Goal: Information Seeking & Learning: Learn about a topic

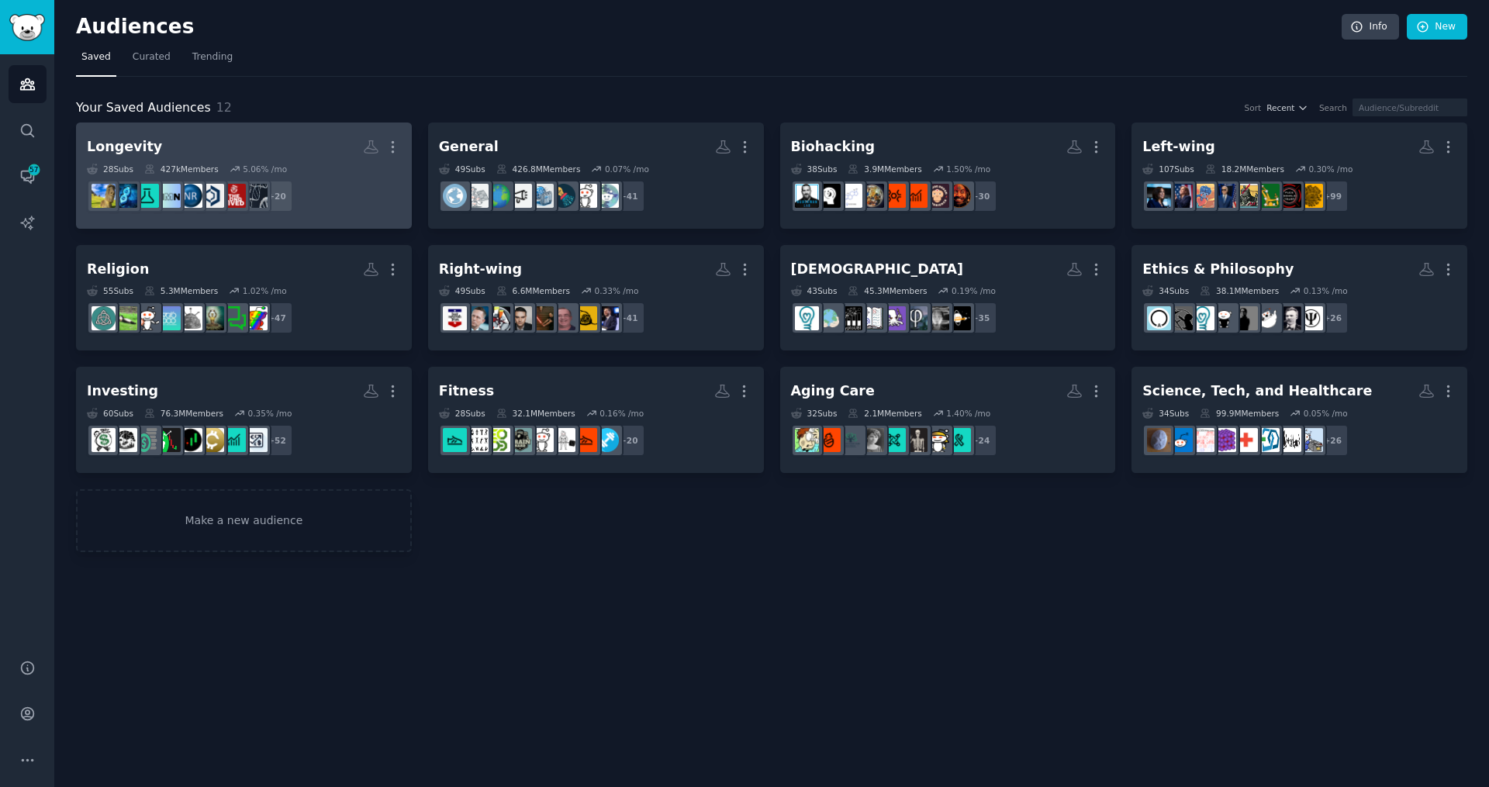
click at [189, 149] on h2 "Longevity Custom Audience More" at bounding box center [244, 146] width 314 height 27
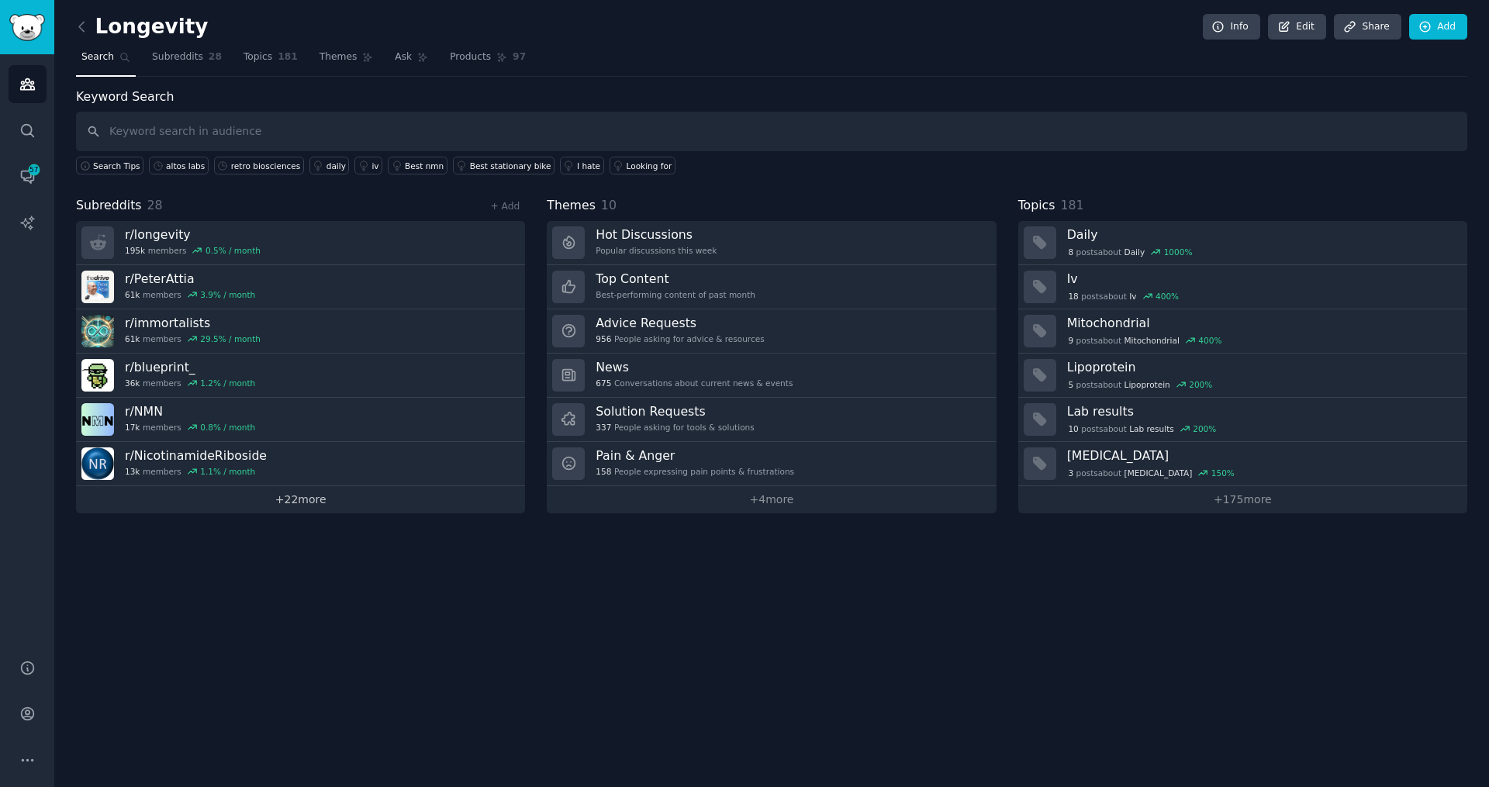
click at [276, 500] on link "+ 22 more" at bounding box center [300, 499] width 449 height 27
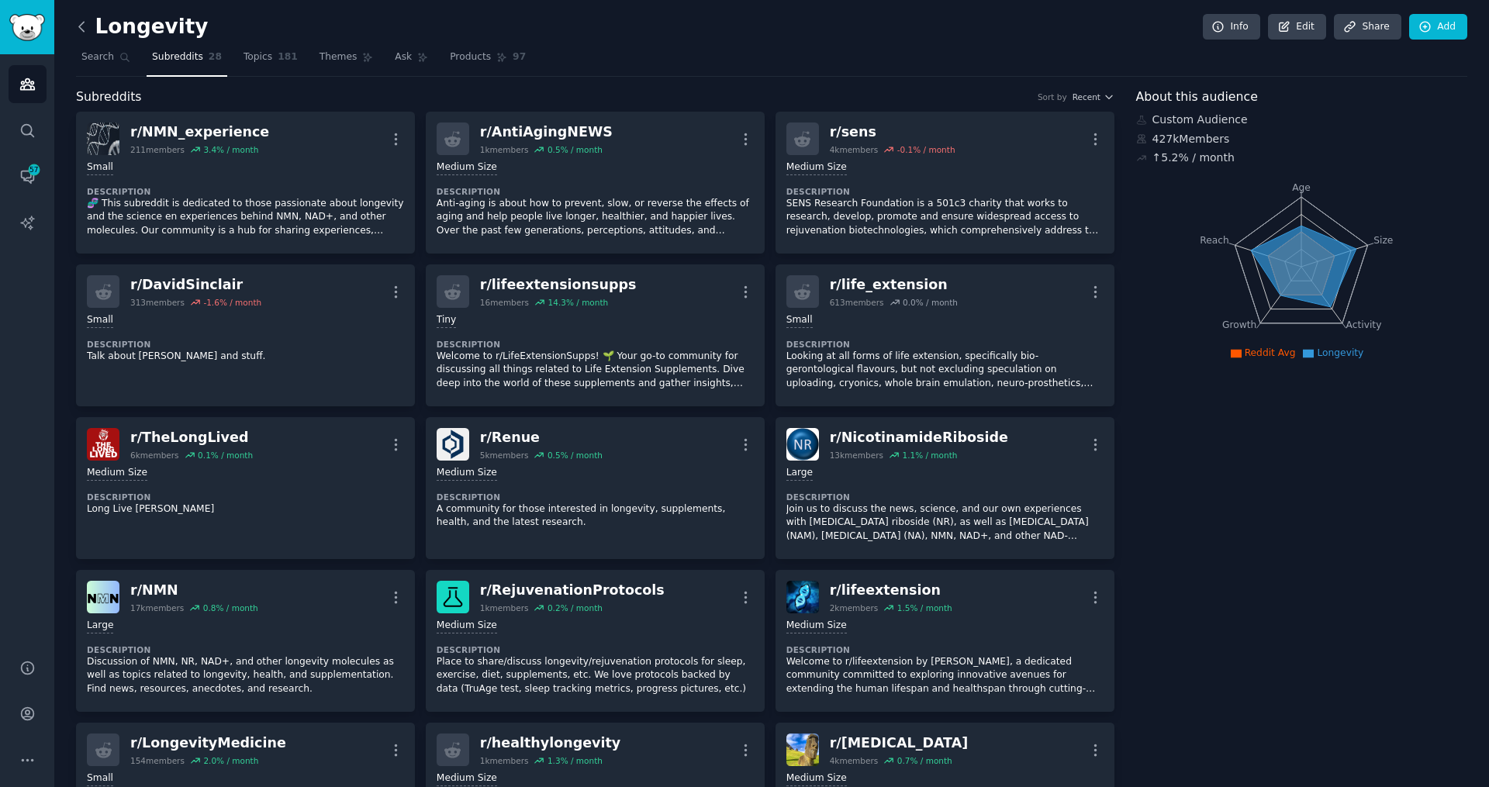
click at [88, 28] on icon at bounding box center [82, 27] width 16 height 16
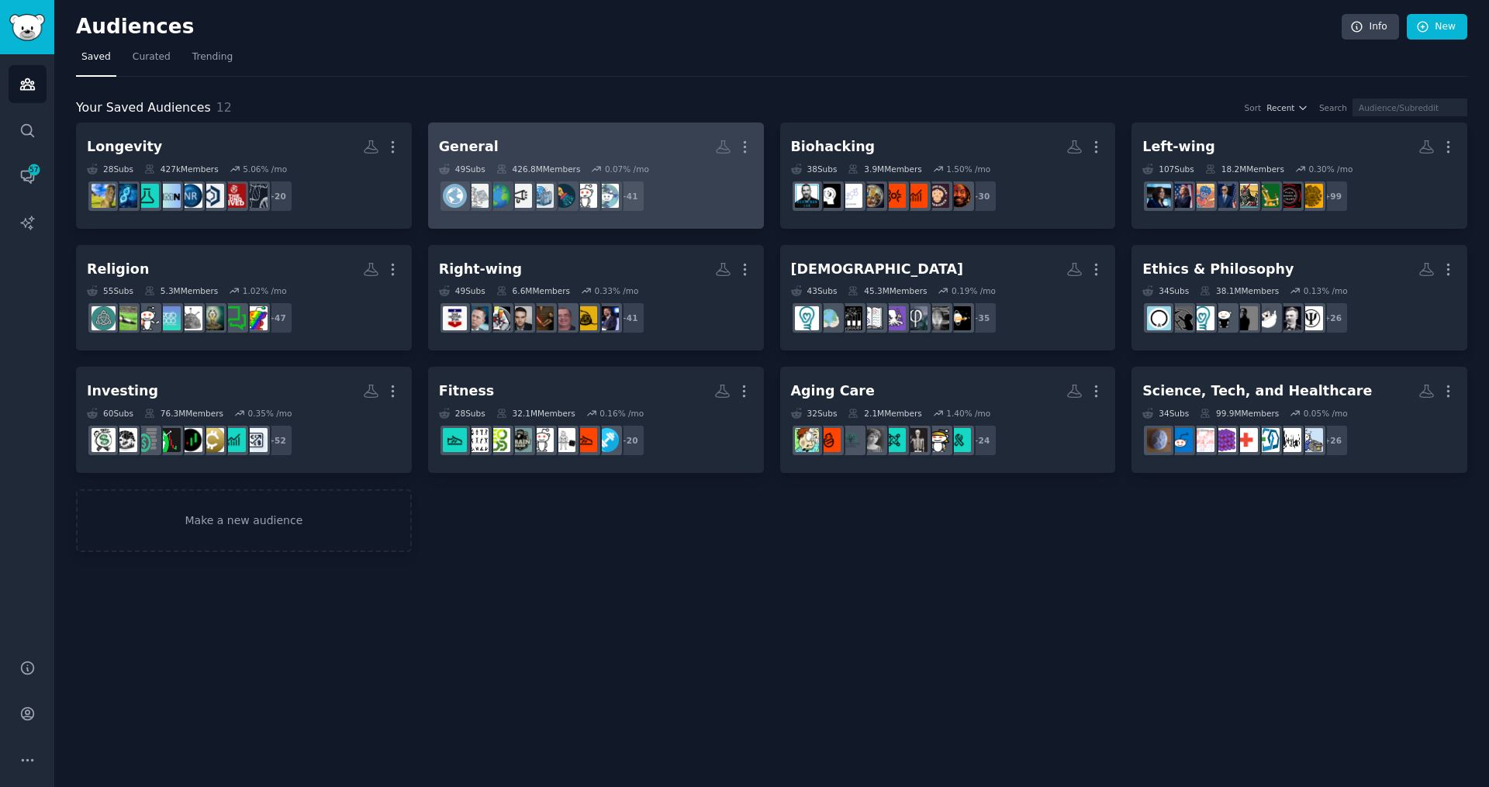
click at [676, 205] on dd "+ 41" at bounding box center [596, 196] width 314 height 43
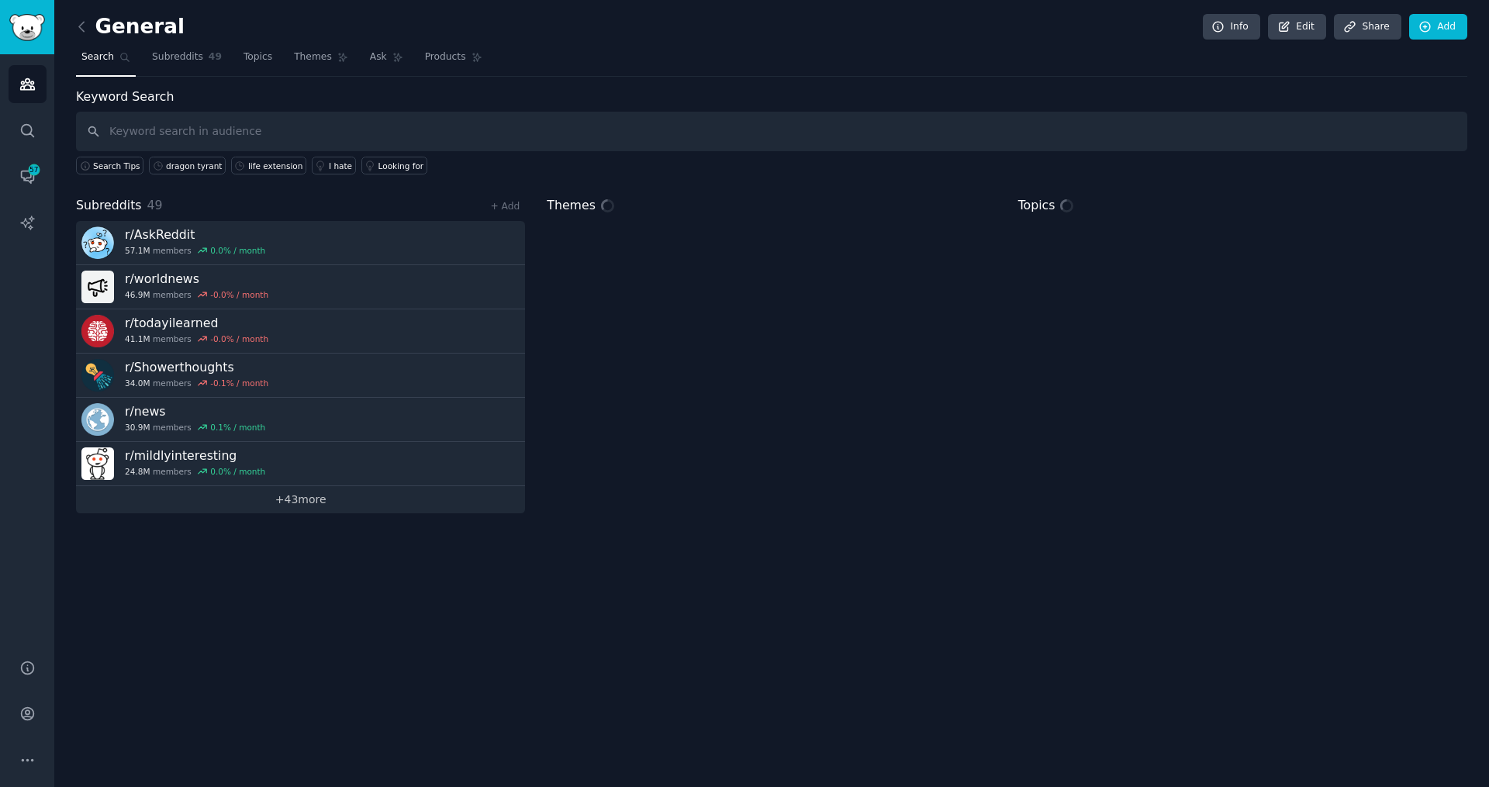
click at [323, 506] on link "+ 43 more" at bounding box center [300, 499] width 449 height 27
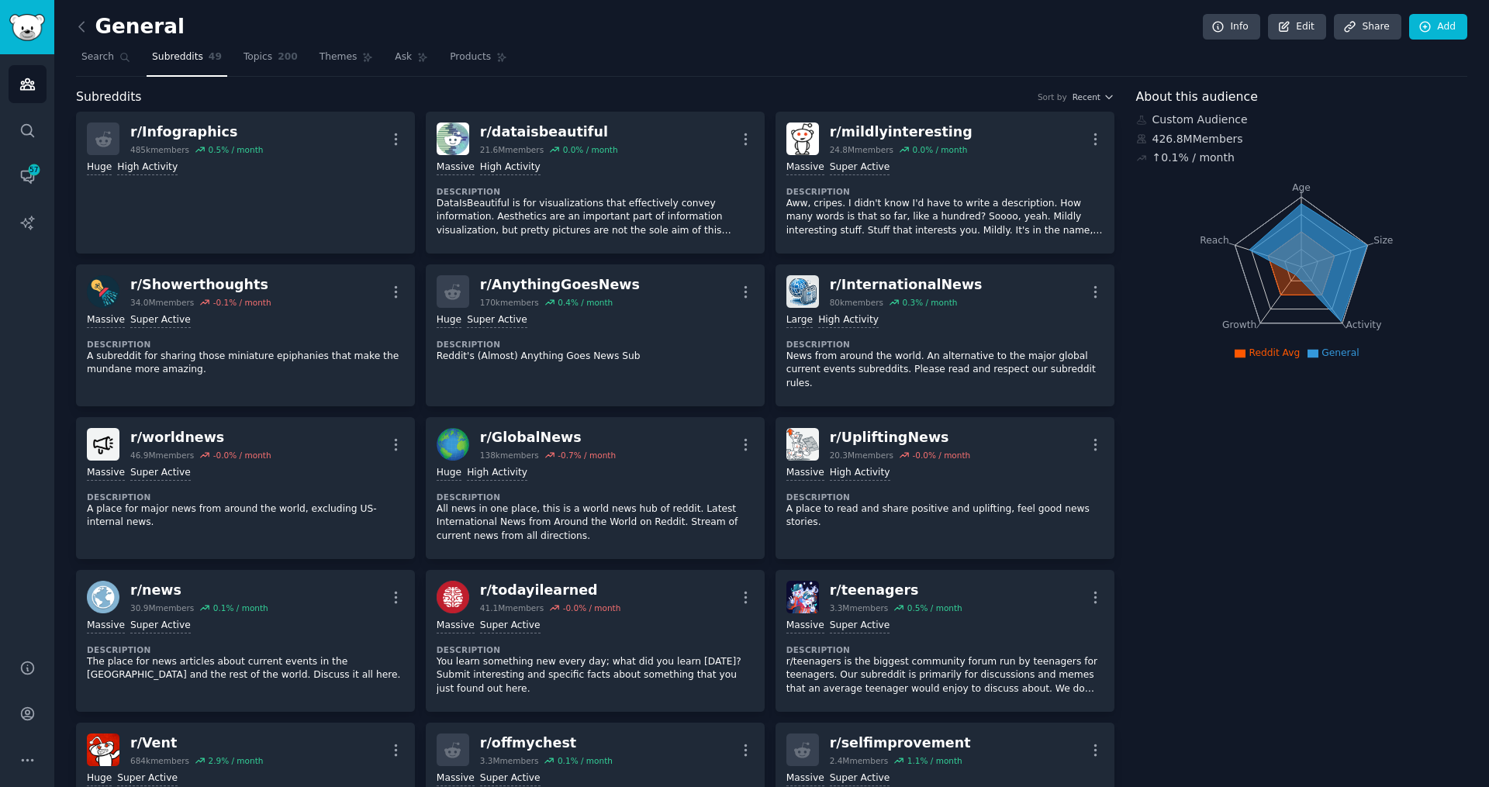
click at [91, 29] on link at bounding box center [85, 27] width 19 height 25
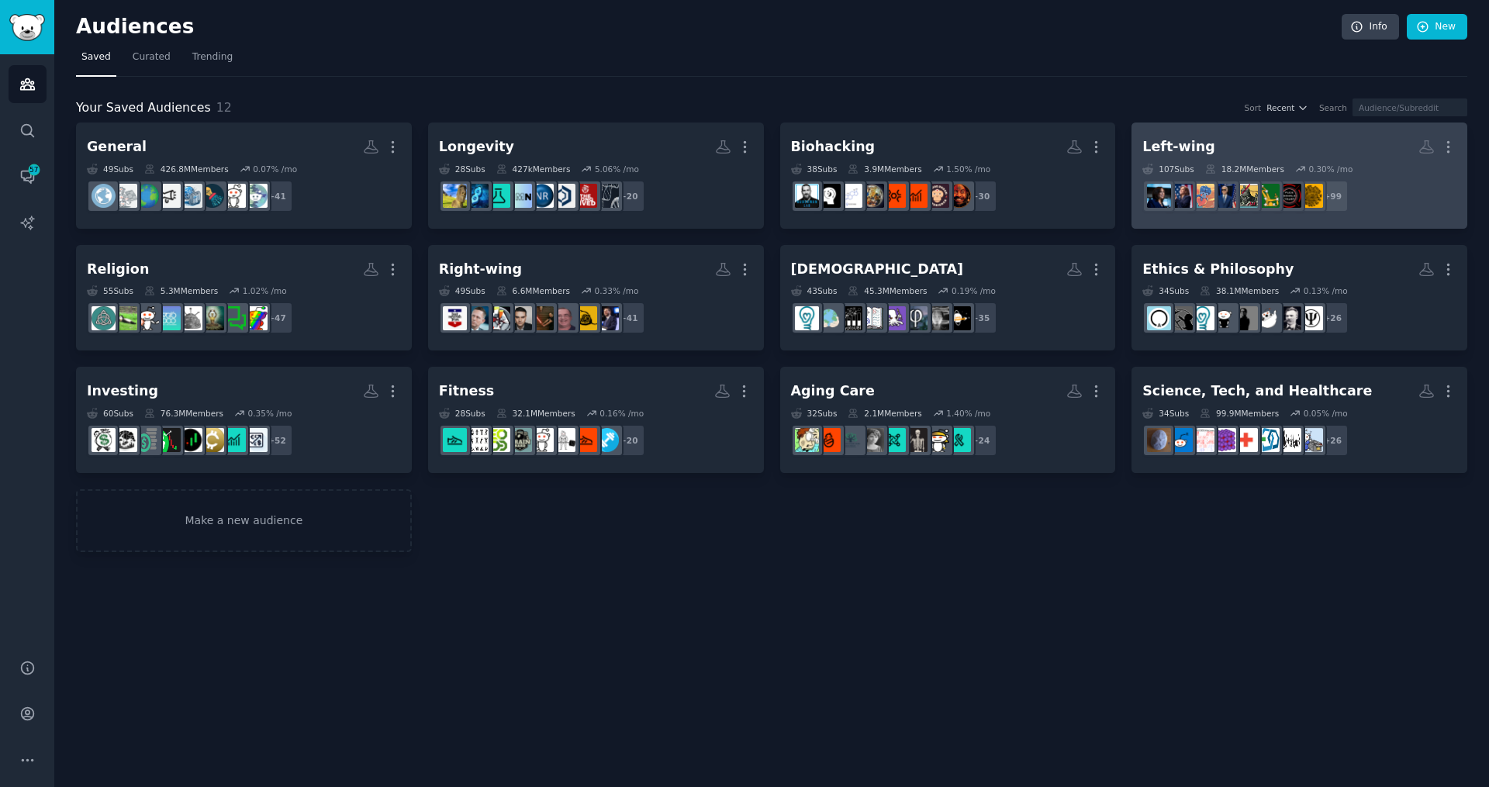
click at [1169, 146] on div "Left-wing" at bounding box center [1179, 146] width 72 height 19
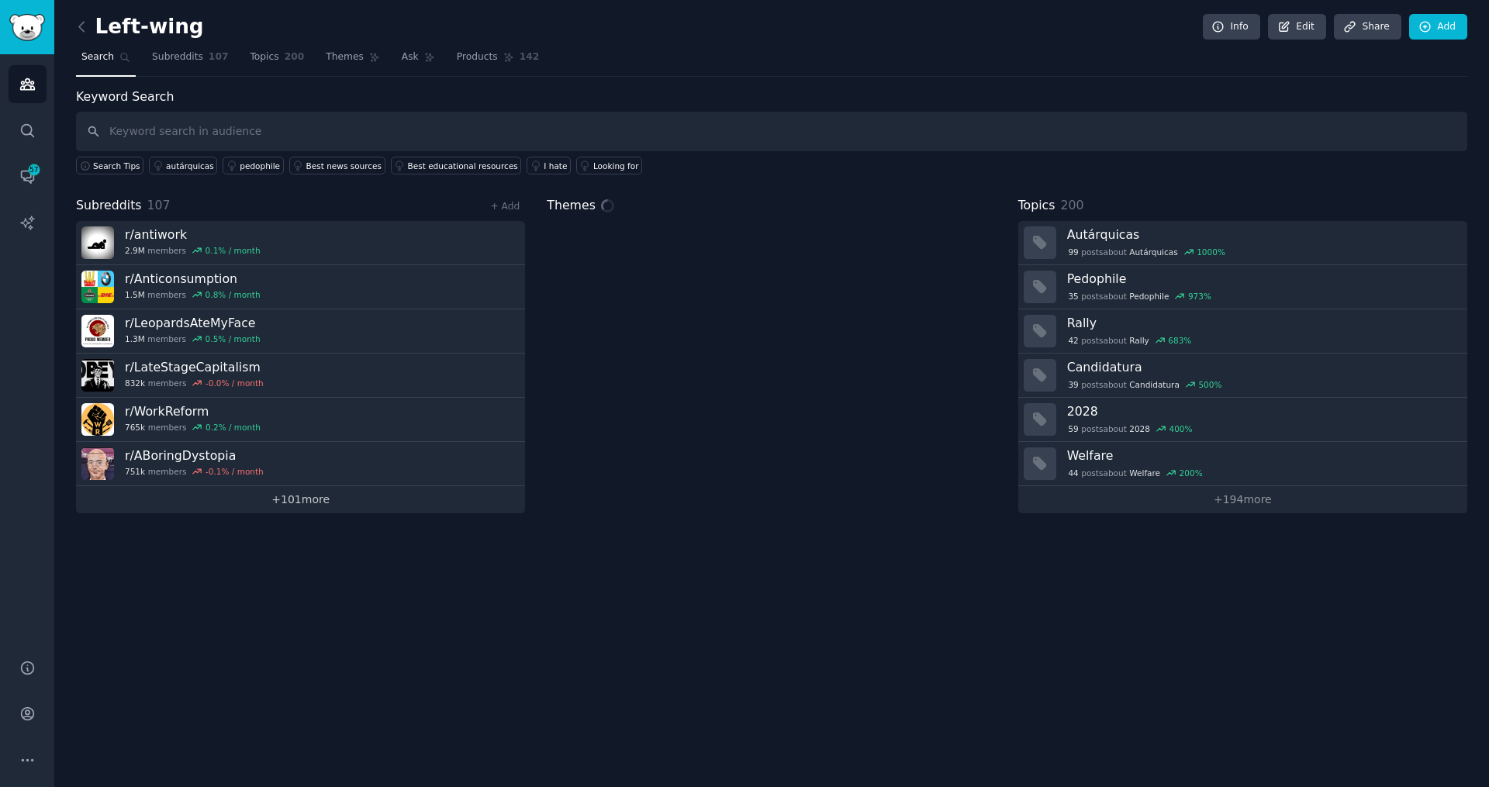
click at [270, 503] on link "+ 101 more" at bounding box center [300, 499] width 449 height 27
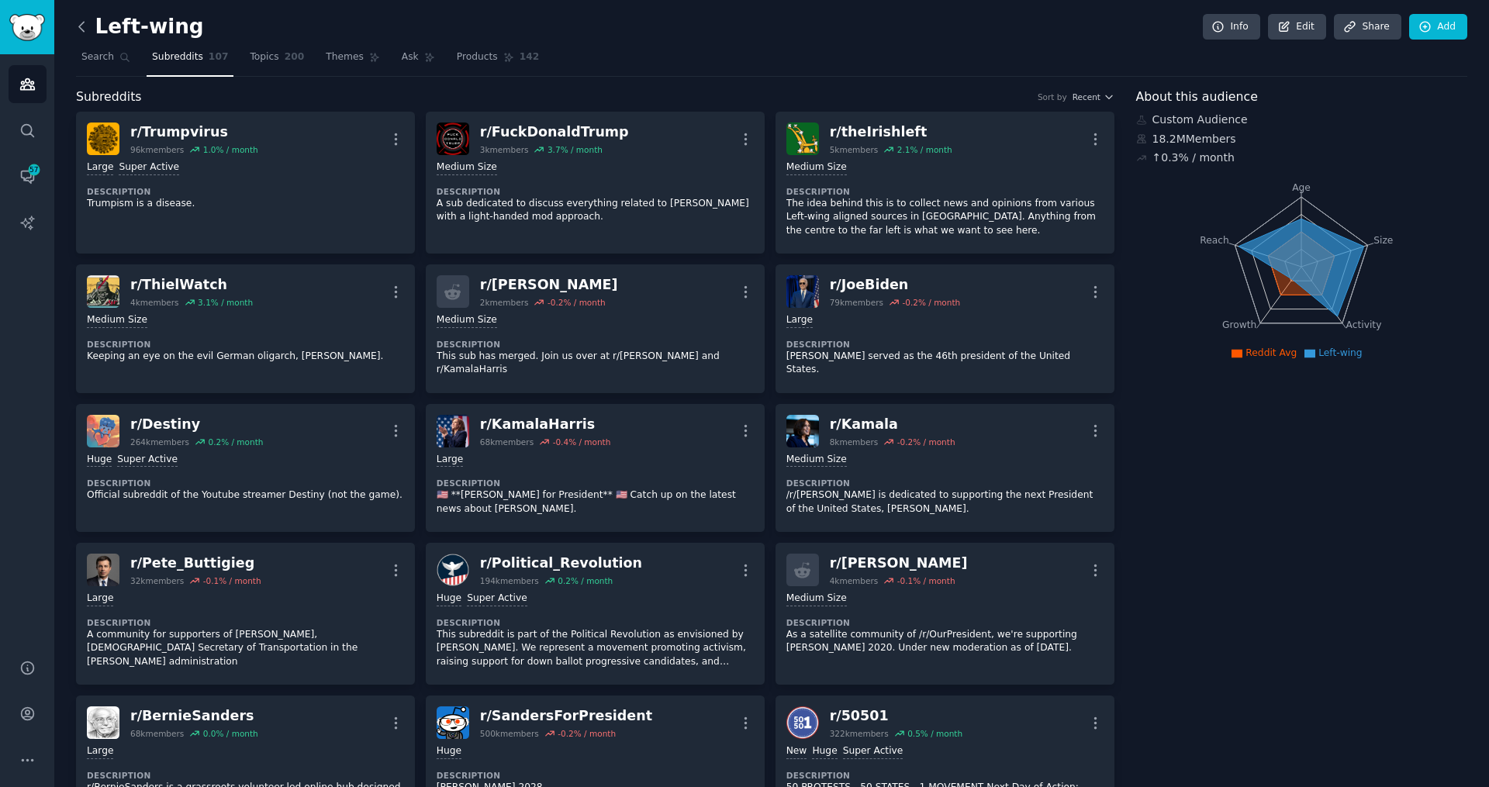
click at [86, 26] on icon at bounding box center [82, 27] width 16 height 16
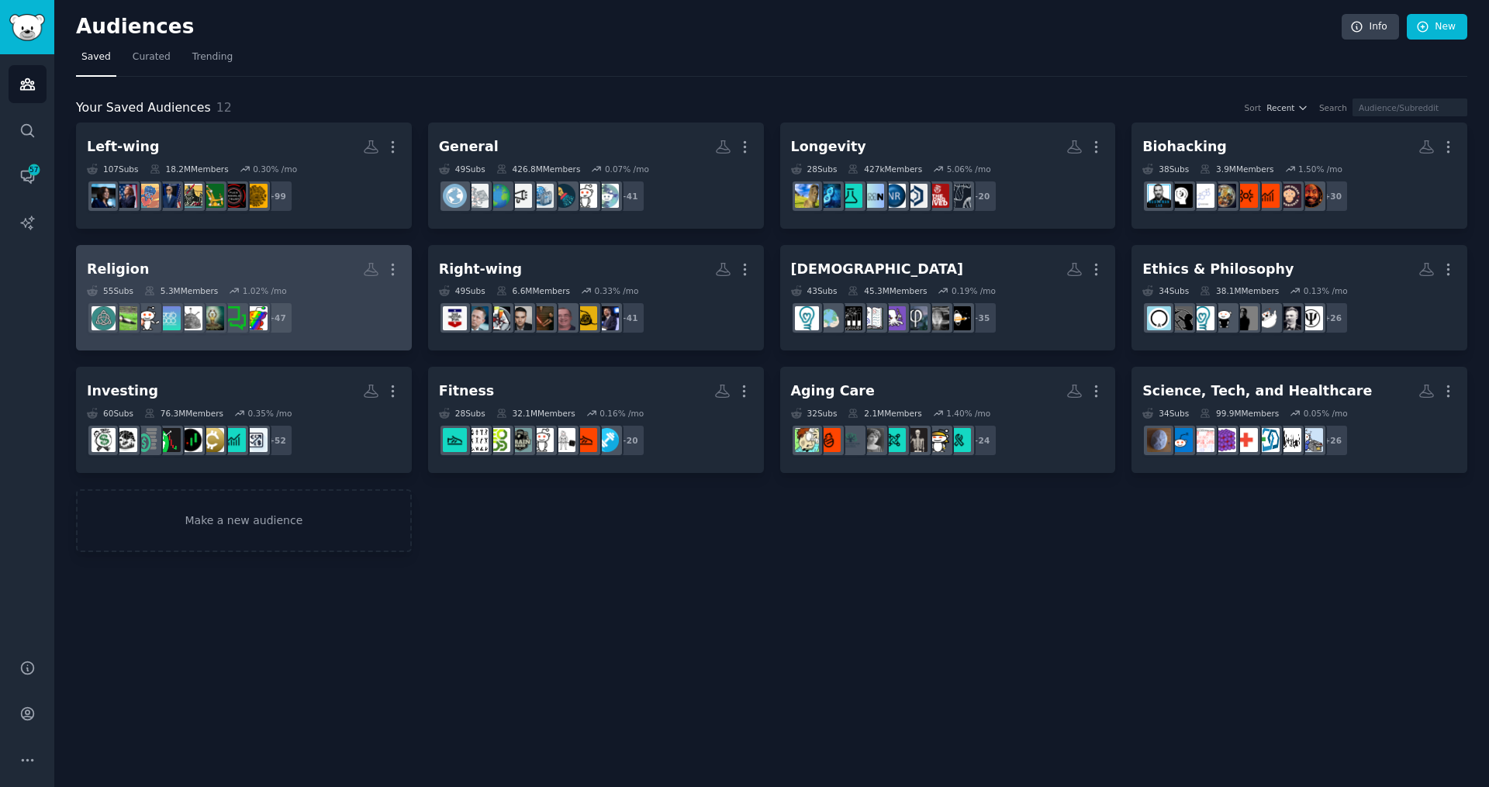
click at [266, 261] on h2 "Religion More" at bounding box center [244, 269] width 314 height 27
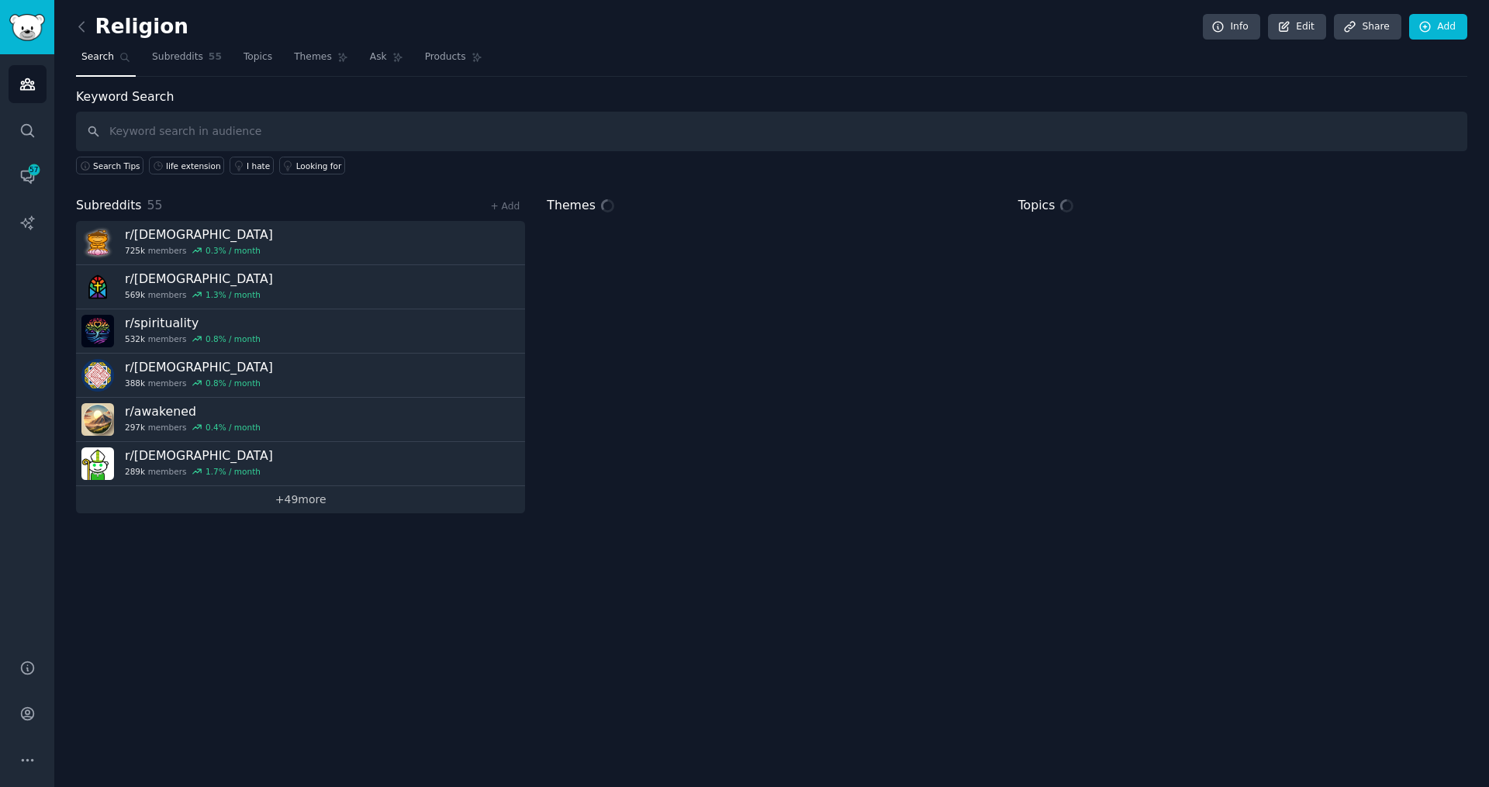
click at [313, 505] on link "+ 49 more" at bounding box center [300, 499] width 449 height 27
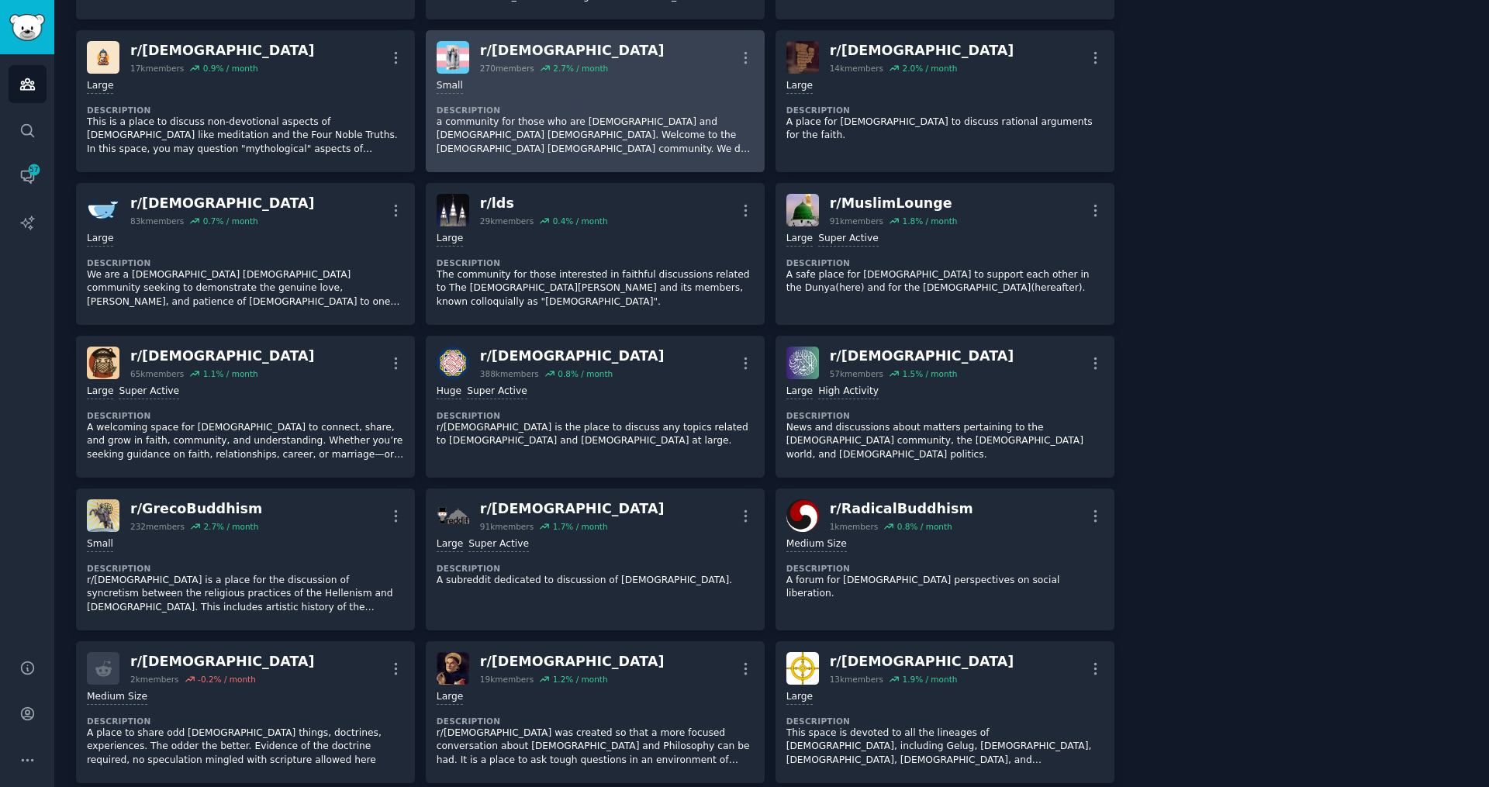
scroll to position [1541, 0]
